Goal: Task Accomplishment & Management: Manage account settings

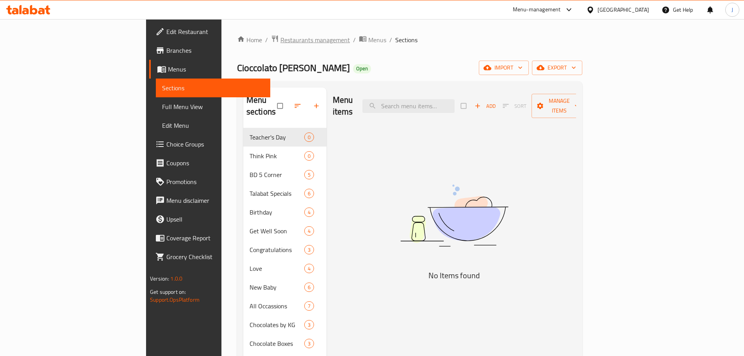
click at [281, 41] on span "Restaurants management" at bounding box center [316, 39] width 70 height 9
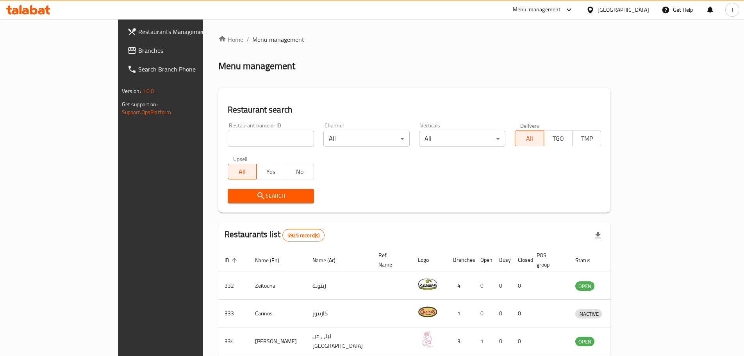
click at [228, 134] on input "search" at bounding box center [271, 139] width 86 height 16
type input "[PERSON_NAME]"
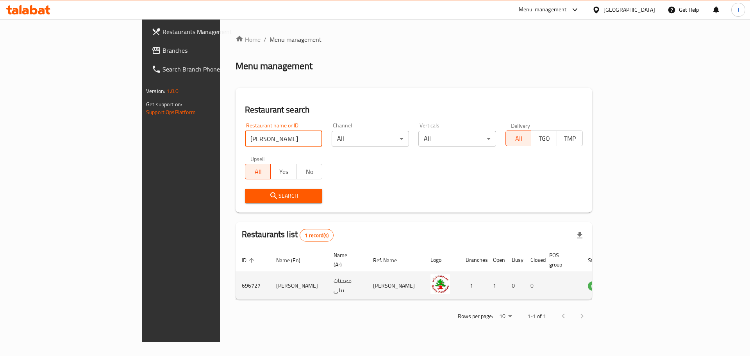
click at [650, 272] on td "enhanced table" at bounding box center [636, 286] width 27 height 28
click at [638, 283] on icon "enhanced table" at bounding box center [633, 286] width 9 height 7
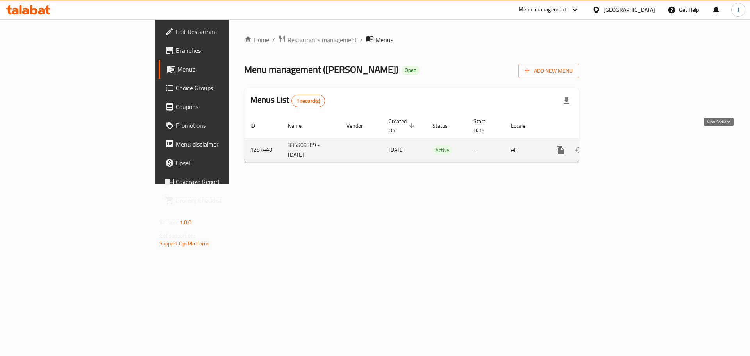
click at [622, 145] on icon "enhanced table" at bounding box center [616, 149] width 9 height 9
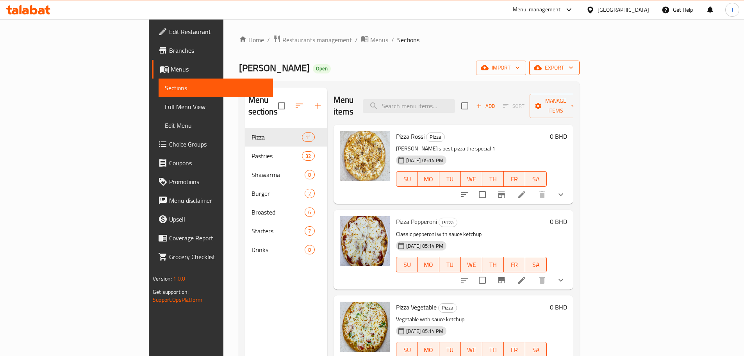
click at [574, 69] on span "export" at bounding box center [555, 68] width 38 height 10
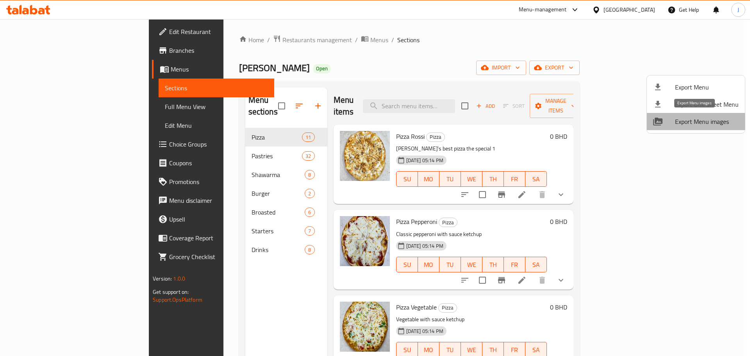
click at [703, 119] on span "Export Menu images" at bounding box center [707, 121] width 64 height 9
click at [214, 38] on div at bounding box center [375, 178] width 750 height 356
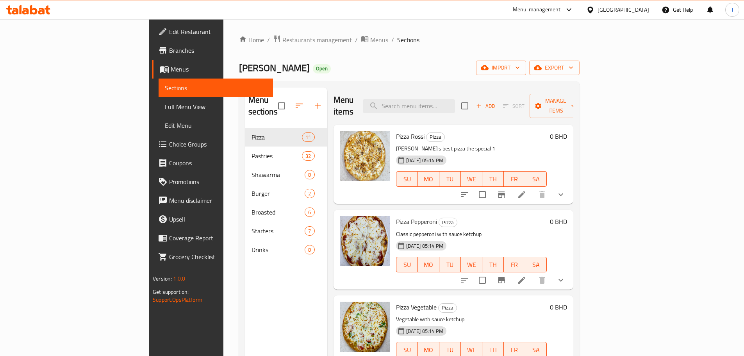
click at [282, 38] on span "Restaurants management" at bounding box center [317, 39] width 70 height 9
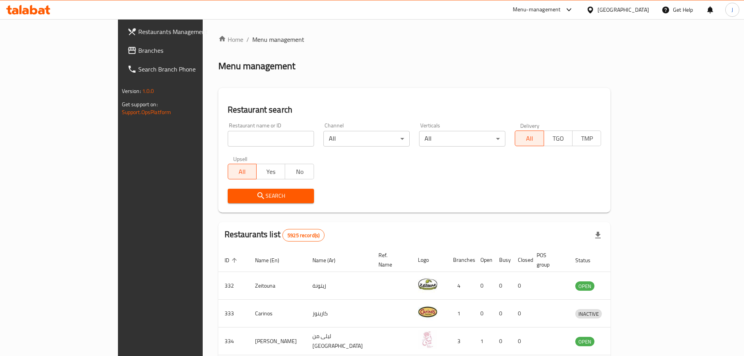
click at [138, 47] on span "Branches" at bounding box center [187, 50] width 98 height 9
